Goal: Information Seeking & Learning: Understand process/instructions

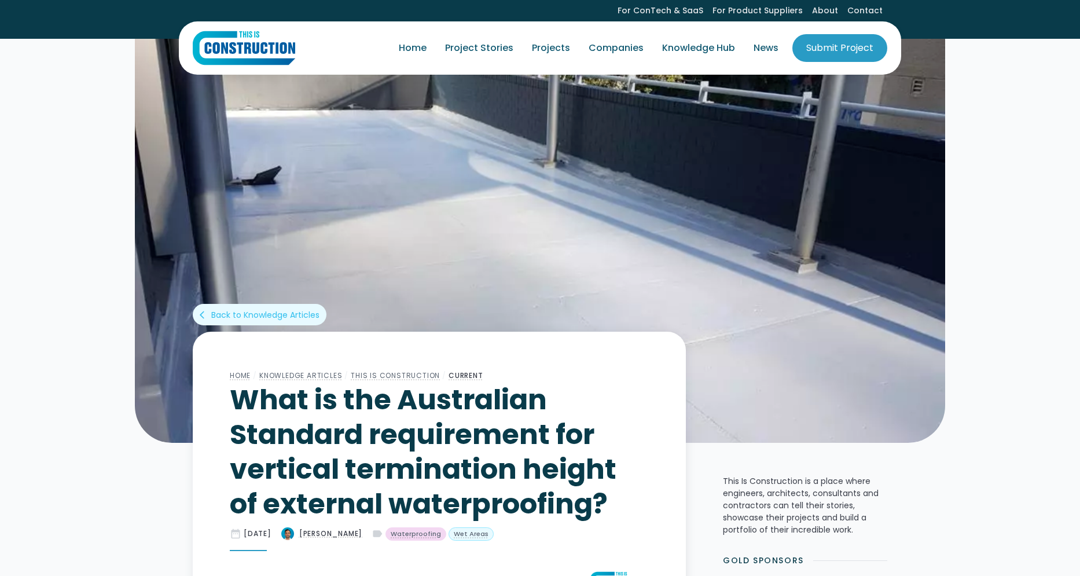
scroll to position [633, 0]
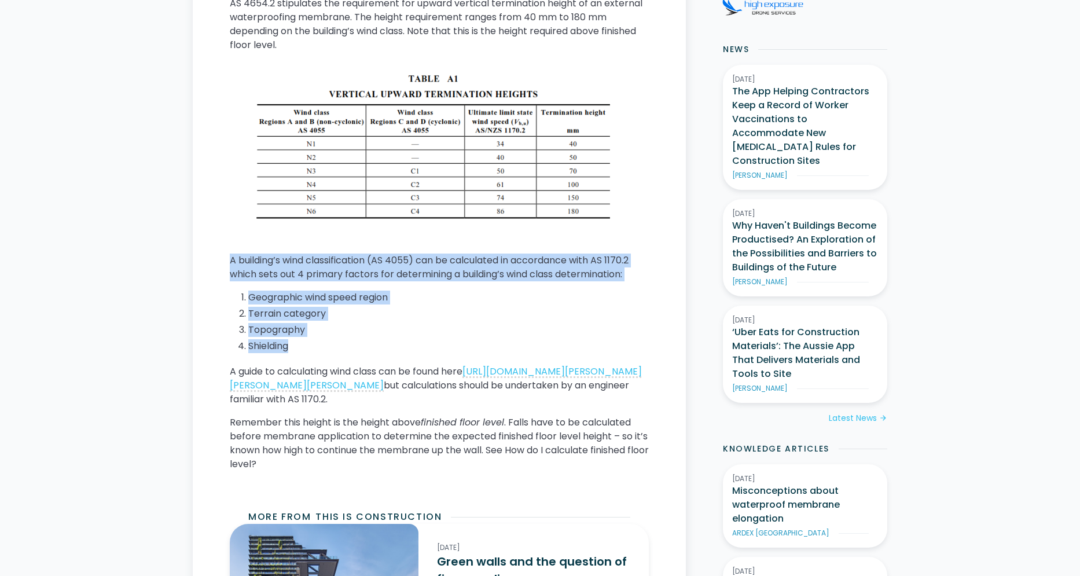
drag, startPoint x: 329, startPoint y: 343, endPoint x: 220, endPoint y: 259, distance: 137.8
click at [220, 259] on main "Home / Knowledge Articles / This Is Construction / Current What is the Australi…" at bounding box center [439, 461] width 493 height 1525
click at [282, 342] on li "Shielding" at bounding box center [448, 346] width 400 height 14
drag, startPoint x: 310, startPoint y: 348, endPoint x: 226, endPoint y: 261, distance: 120.3
click at [226, 261] on main "Home / Knowledge Articles / This Is Construction / Current What is the Australi…" at bounding box center [439, 461] width 493 height 1525
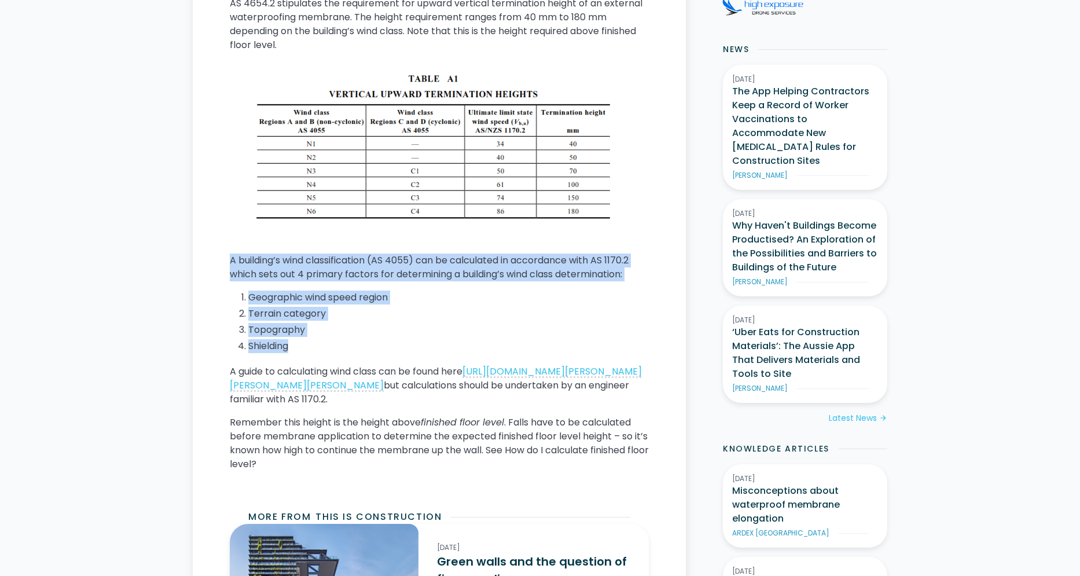
click at [226, 261] on main "Home / Knowledge Articles / This Is Construction / Current What is the Australi…" at bounding box center [439, 461] width 493 height 1525
drag, startPoint x: 226, startPoint y: 261, endPoint x: 341, endPoint y: 338, distance: 138.8
click at [341, 338] on main "Home / Knowledge Articles / This Is Construction / Current What is the Australi…" at bounding box center [439, 461] width 493 height 1525
click at [341, 338] on ol "Geographic wind speed region Terrain category Topography Shielding" at bounding box center [439, 322] width 419 height 65
drag, startPoint x: 331, startPoint y: 345, endPoint x: 223, endPoint y: 258, distance: 138.7
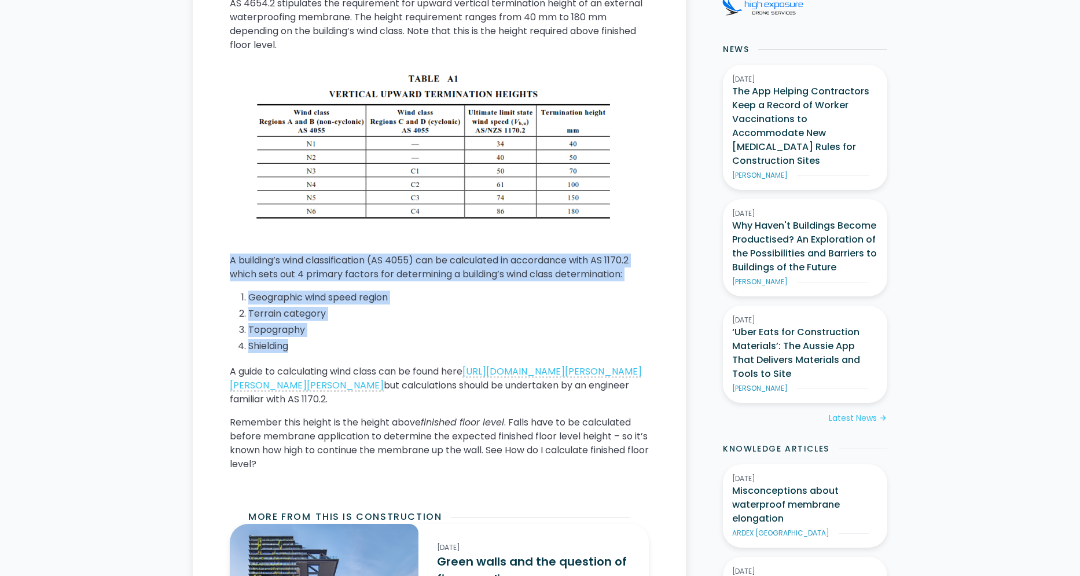
click at [223, 258] on main "Home / Knowledge Articles / This Is Construction / Current What is the Australi…" at bounding box center [439, 461] width 493 height 1525
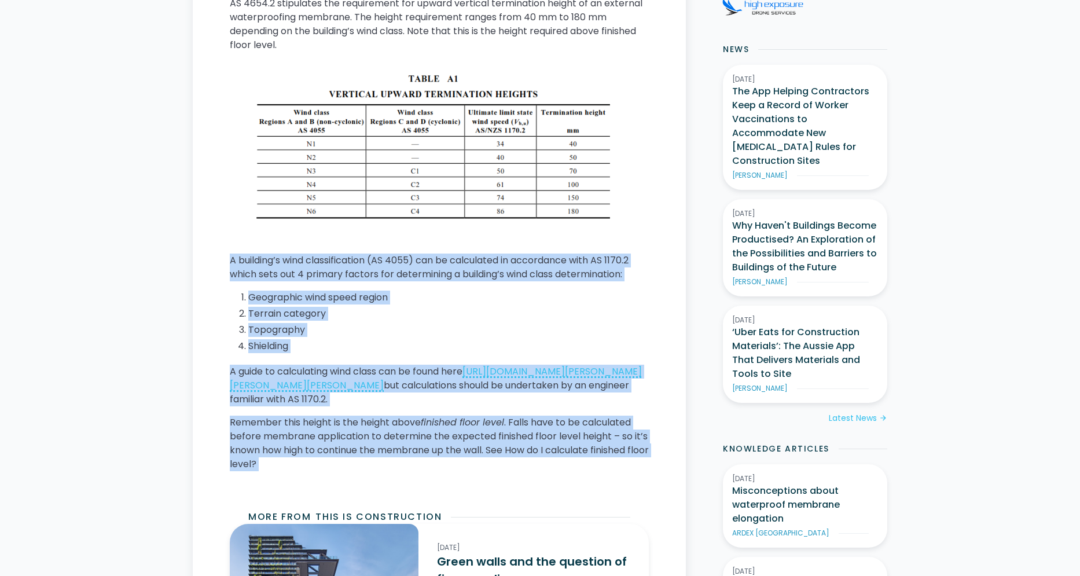
drag, startPoint x: 223, startPoint y: 258, endPoint x: 506, endPoint y: 484, distance: 361.8
click at [506, 484] on main "Home / Knowledge Articles / This Is Construction / Current What is the Australi…" at bounding box center [439, 461] width 493 height 1525
click at [506, 471] on p "Remember this height is the height above finished floor level . Falls have to b…" at bounding box center [439, 443] width 419 height 56
drag, startPoint x: 506, startPoint y: 484, endPoint x: 229, endPoint y: 257, distance: 357.7
click at [229, 257] on main "Home / Knowledge Articles / This Is Construction / Current What is the Australi…" at bounding box center [439, 461] width 493 height 1525
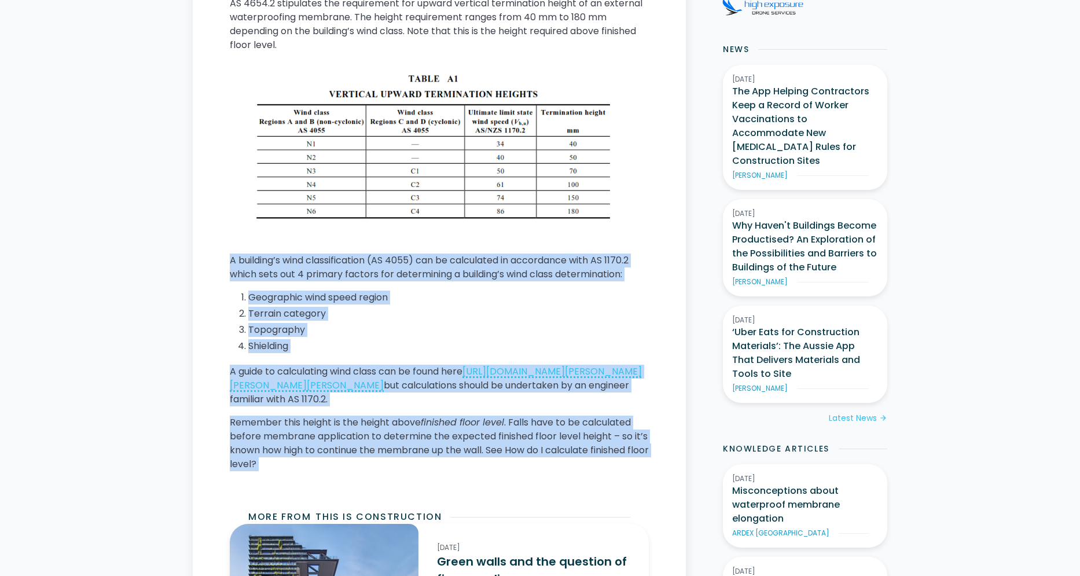
click at [229, 257] on main "Home / Knowledge Articles / This Is Construction / Current What is the Australi…" at bounding box center [439, 461] width 493 height 1525
drag, startPoint x: 229, startPoint y: 257, endPoint x: 331, endPoint y: 484, distance: 248.1
click at [331, 484] on main "Home / Knowledge Articles / This Is Construction / Current What is the Australi…" at bounding box center [439, 461] width 493 height 1525
click at [331, 471] on p "Remember this height is the height above finished floor level . Falls have to b…" at bounding box center [439, 443] width 419 height 56
drag, startPoint x: 331, startPoint y: 484, endPoint x: 230, endPoint y: 257, distance: 247.6
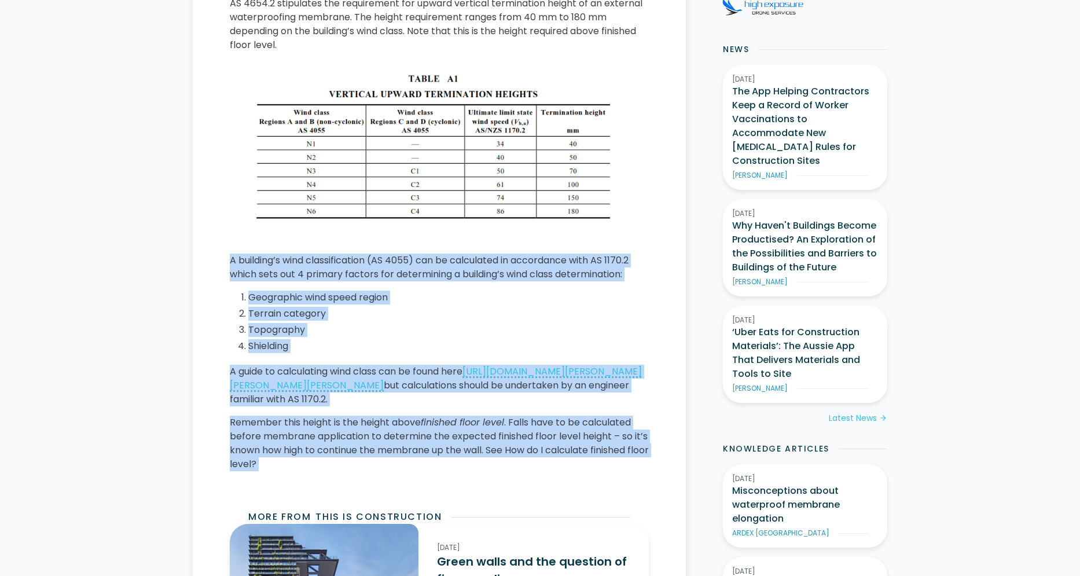
click at [230, 257] on div "AS 4654.2 stipulates the requirement for upward vertical termination height of …" at bounding box center [439, 239] width 419 height 484
click at [230, 257] on p "A building’s wind classification (AS 4055) can be calculated in accordance with…" at bounding box center [439, 267] width 419 height 28
drag, startPoint x: 230, startPoint y: 257, endPoint x: 310, endPoint y: 470, distance: 227.2
click at [310, 470] on div "AS 4654.2 stipulates the requirement for upward vertical termination height of …" at bounding box center [439, 239] width 419 height 484
click at [310, 470] on p "Remember this height is the height above finished floor level . Falls have to b…" at bounding box center [439, 443] width 419 height 56
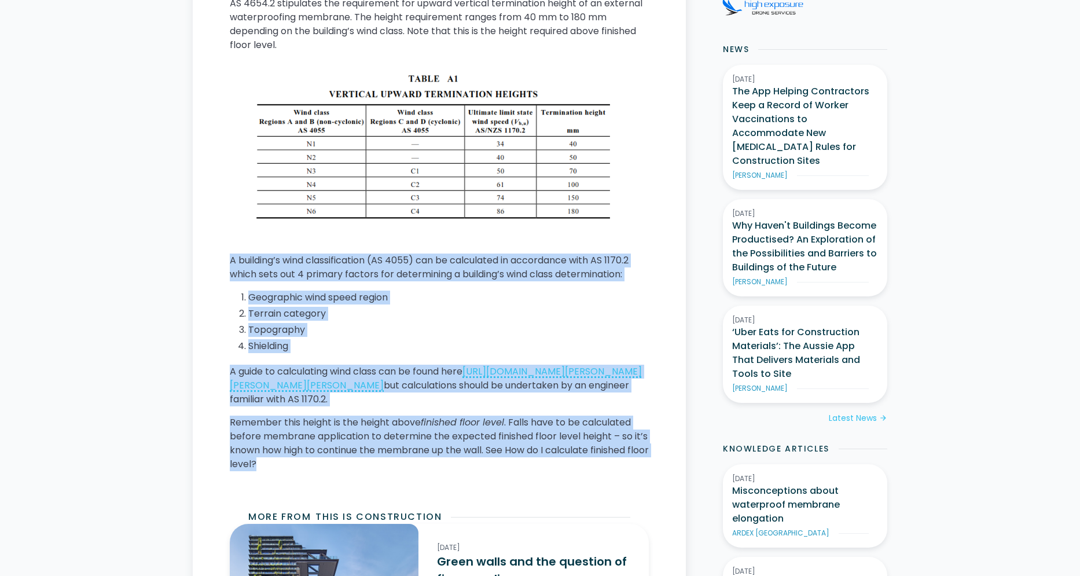
drag, startPoint x: 307, startPoint y: 482, endPoint x: 204, endPoint y: 246, distance: 257.5
click at [204, 246] on main "Home / Knowledge Articles / This Is Construction / Current What is the Australi…" at bounding box center [439, 461] width 493 height 1525
click at [229, 259] on main "Home / Knowledge Articles / This Is Construction / Current What is the Australi…" at bounding box center [439, 461] width 493 height 1525
drag, startPoint x: 229, startPoint y: 259, endPoint x: 341, endPoint y: 481, distance: 248.4
click at [341, 481] on main "Home / Knowledge Articles / This Is Construction / Current What is the Australi…" at bounding box center [439, 461] width 493 height 1525
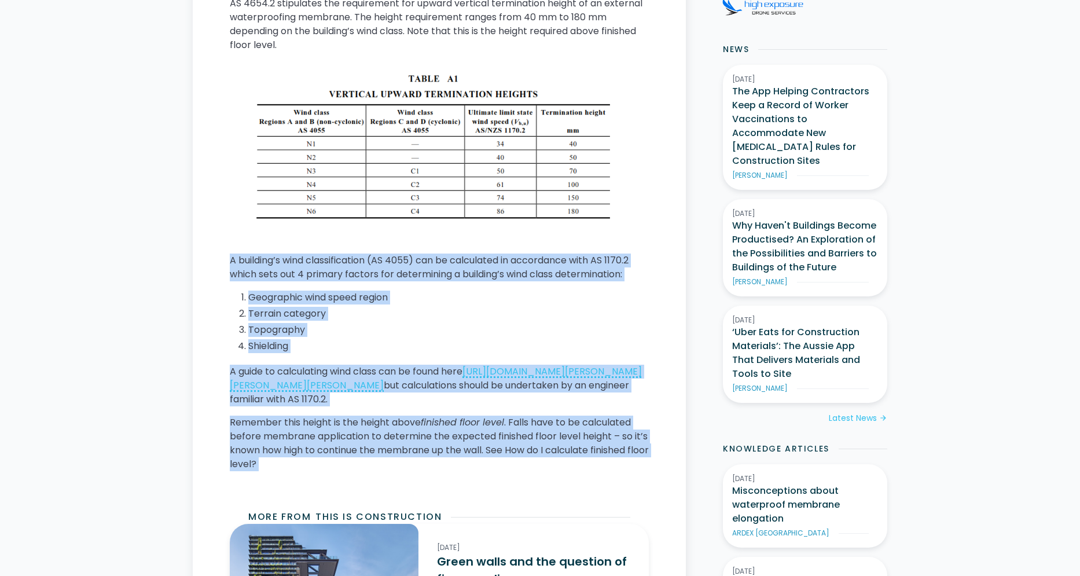
click at [341, 471] on p "Remember this height is the height above finished floor level . Falls have to b…" at bounding box center [439, 443] width 419 height 56
drag, startPoint x: 341, startPoint y: 481, endPoint x: 231, endPoint y: 250, distance: 255.4
click at [231, 250] on div "AS 4654.2 stipulates the requirement for upward vertical termination height of …" at bounding box center [439, 239] width 419 height 484
drag, startPoint x: 231, startPoint y: 250, endPoint x: 302, endPoint y: 479, distance: 239.3
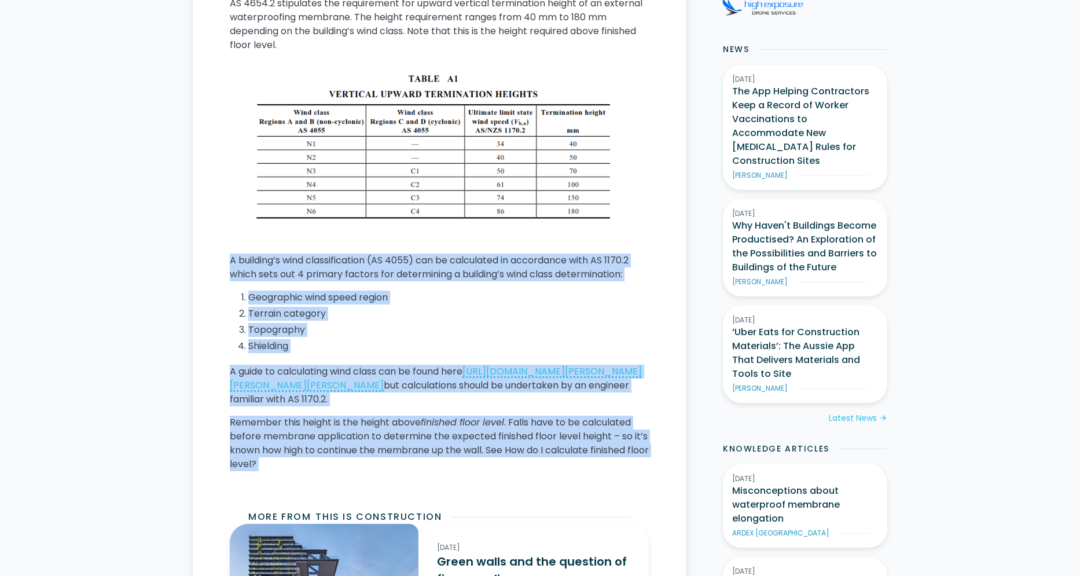
click at [302, 479] on div "AS 4654.2 stipulates the requirement for upward vertical termination height of …" at bounding box center [439, 239] width 419 height 484
click at [302, 471] on p "Remember this height is the height above finished floor level . Falls have to b…" at bounding box center [439, 443] width 419 height 56
drag, startPoint x: 302, startPoint y: 479, endPoint x: 218, endPoint y: 256, distance: 238.2
click at [218, 256] on main "Home / Knowledge Articles / This Is Construction / Current What is the Australi…" at bounding box center [439, 461] width 493 height 1525
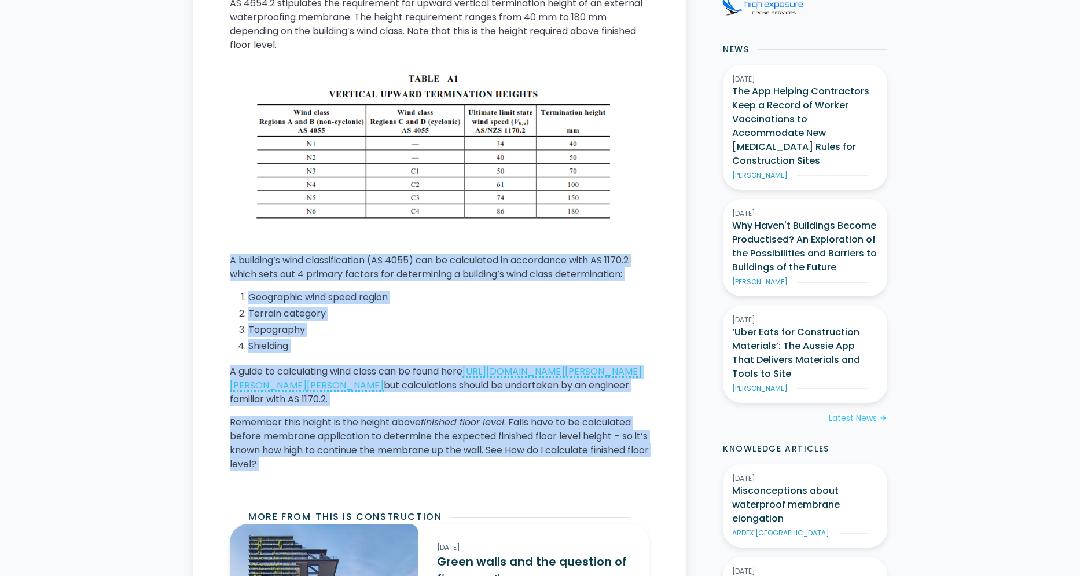
drag, startPoint x: 218, startPoint y: 256, endPoint x: 301, endPoint y: 485, distance: 244.0
click at [301, 485] on main "Home / Knowledge Articles / This Is Construction / Current What is the Australi…" at bounding box center [439, 461] width 493 height 1525
click at [301, 480] on div "AS 4654.2 stipulates the requirement for upward vertical termination height of …" at bounding box center [439, 239] width 419 height 484
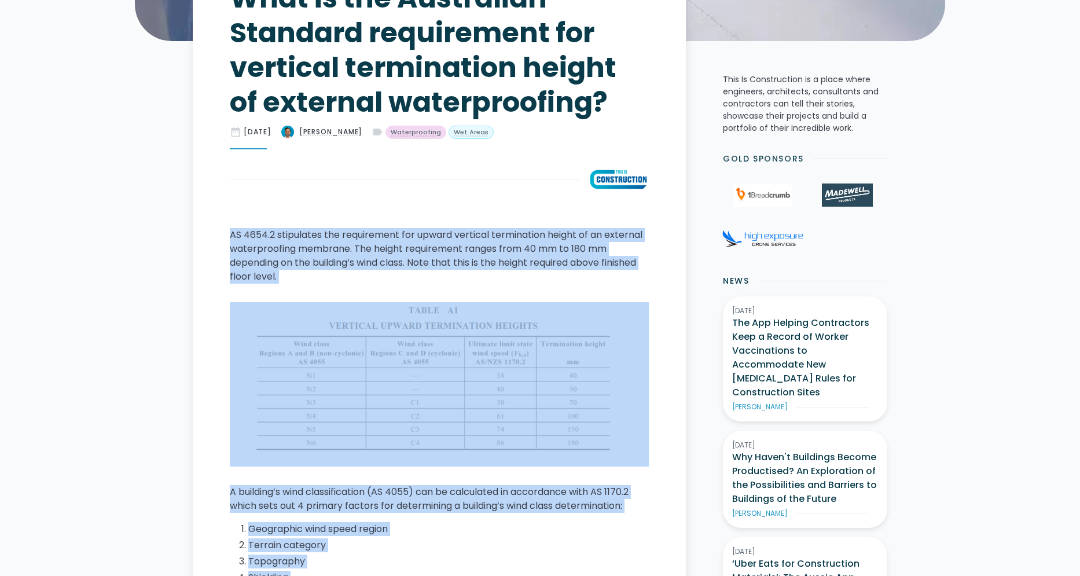
drag, startPoint x: 301, startPoint y: 485, endPoint x: 224, endPoint y: 234, distance: 262.8
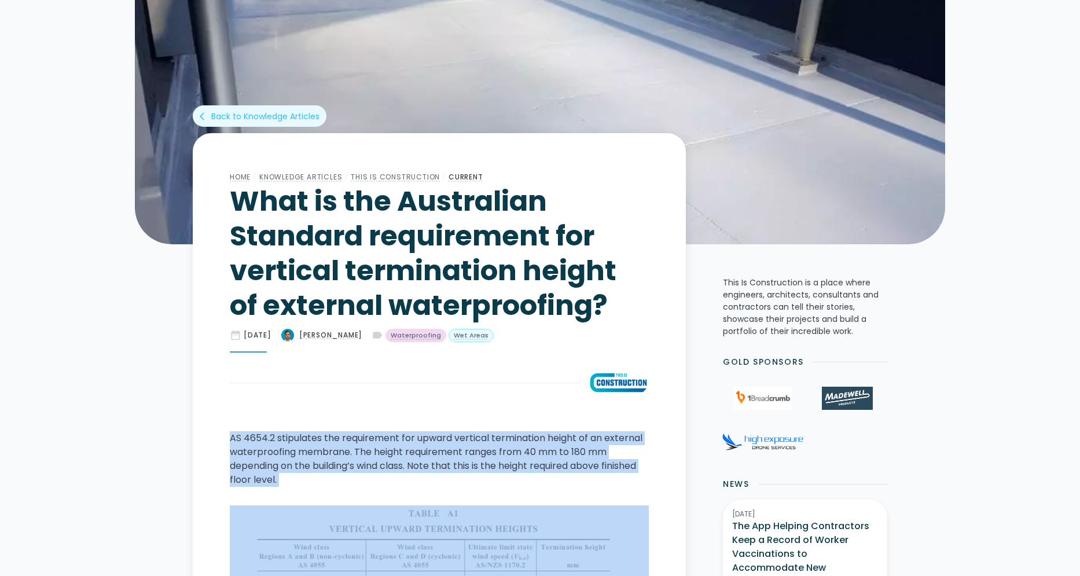
scroll to position [54, 0]
